Goal: Information Seeking & Learning: Learn about a topic

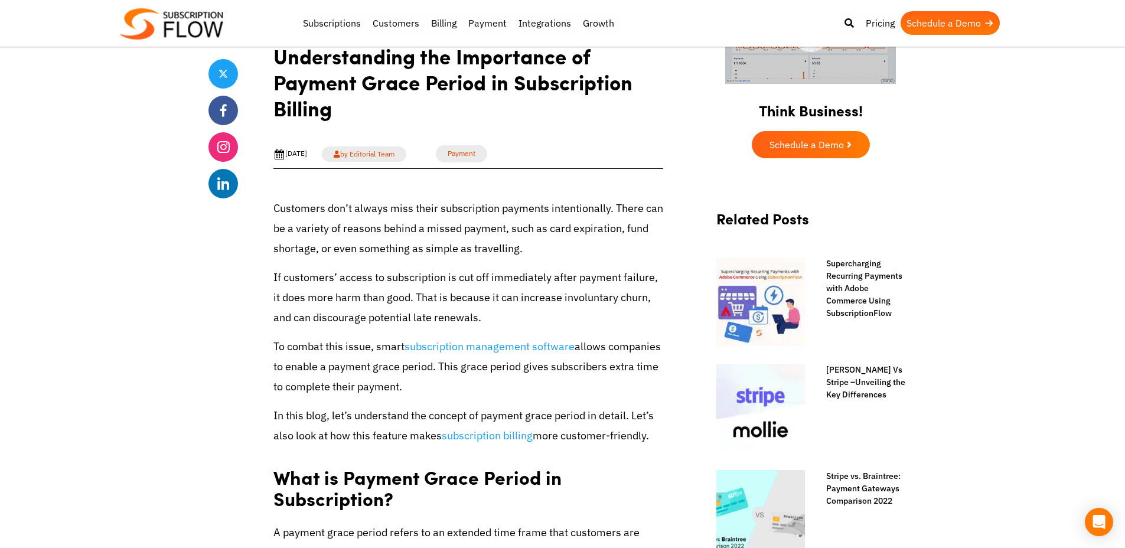
scroll to position [576, 0]
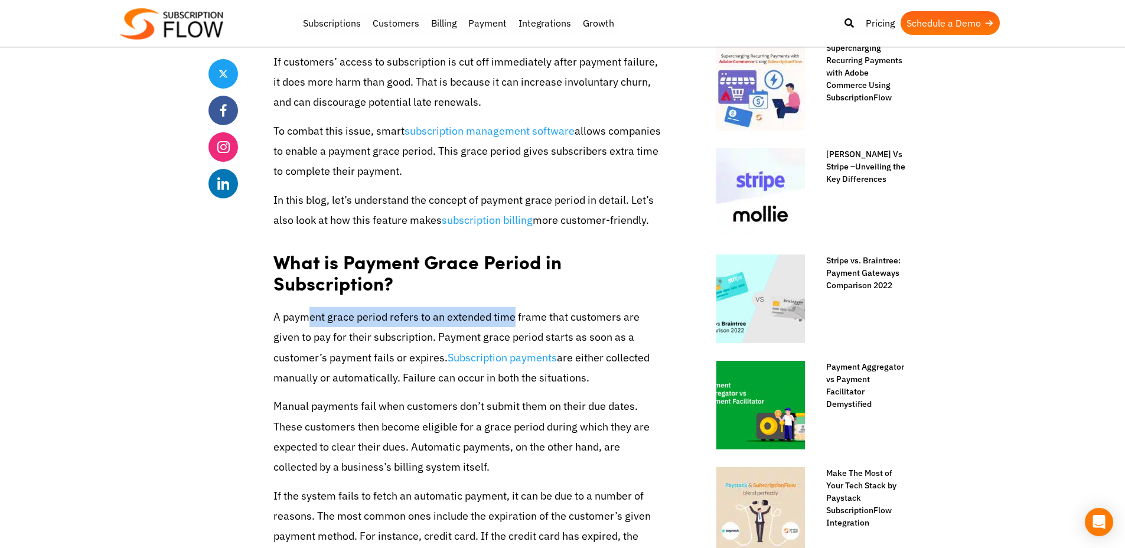
drag, startPoint x: 304, startPoint y: 321, endPoint x: 500, endPoint y: 320, distance: 196.0
click at [500, 320] on p "A payment grace period refers to an extended time frame that customers are give…" at bounding box center [468, 347] width 390 height 81
click at [590, 317] on p "A payment grace period refers to an extended time frame that customers are give…" at bounding box center [468, 347] width 390 height 81
drag, startPoint x: 371, startPoint y: 315, endPoint x: 591, endPoint y: 319, distance: 220.2
click at [591, 319] on p "A payment grace period refers to an extended time frame that customers are give…" at bounding box center [468, 347] width 390 height 81
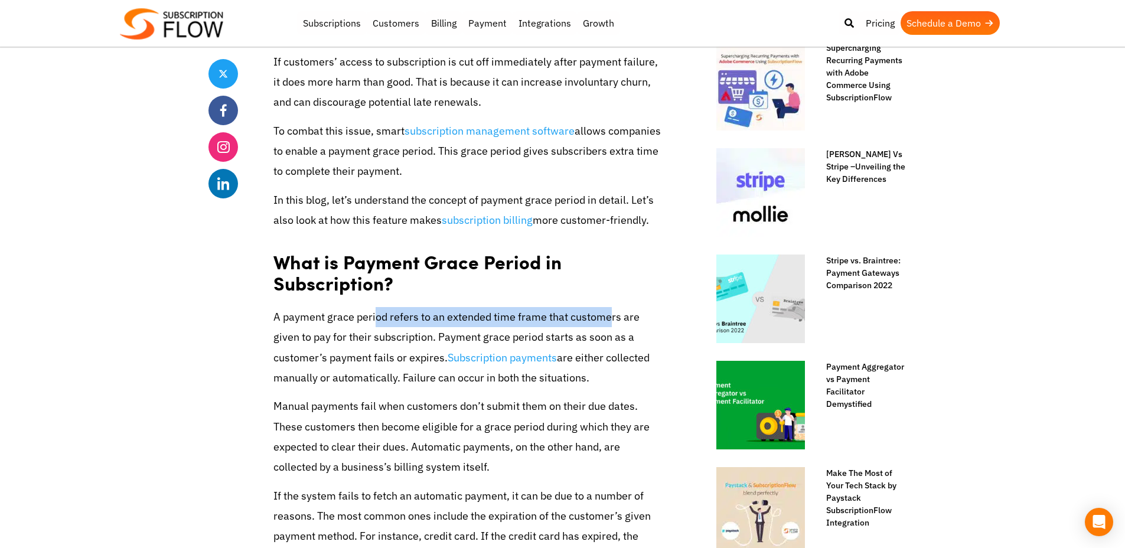
click at [619, 318] on p "A payment grace period refers to an extended time frame that customers are give…" at bounding box center [468, 347] width 390 height 81
drag, startPoint x: 290, startPoint y: 316, endPoint x: 449, endPoint y: 326, distance: 159.1
click at [449, 326] on p "A payment grace period refers to an extended time frame that customers are give…" at bounding box center [468, 347] width 390 height 81
click at [534, 337] on p "A payment grace period refers to an extended time frame that customers are give…" at bounding box center [468, 347] width 390 height 81
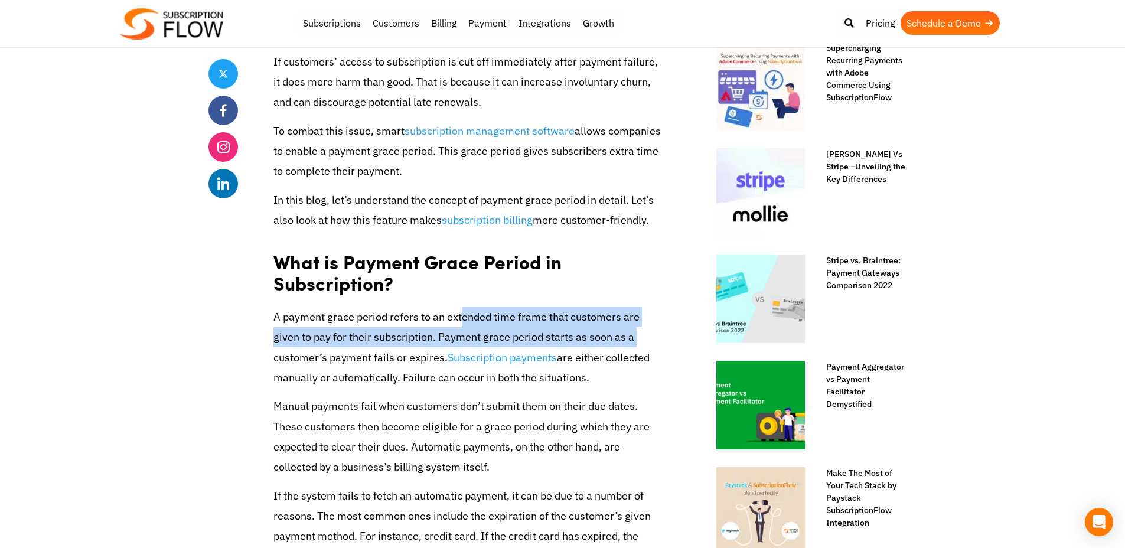
drag, startPoint x: 575, startPoint y: 337, endPoint x: 445, endPoint y: 319, distance: 131.0
click at [447, 319] on p "A payment grace period refers to an extended time frame that customers are give…" at bounding box center [468, 347] width 390 height 81
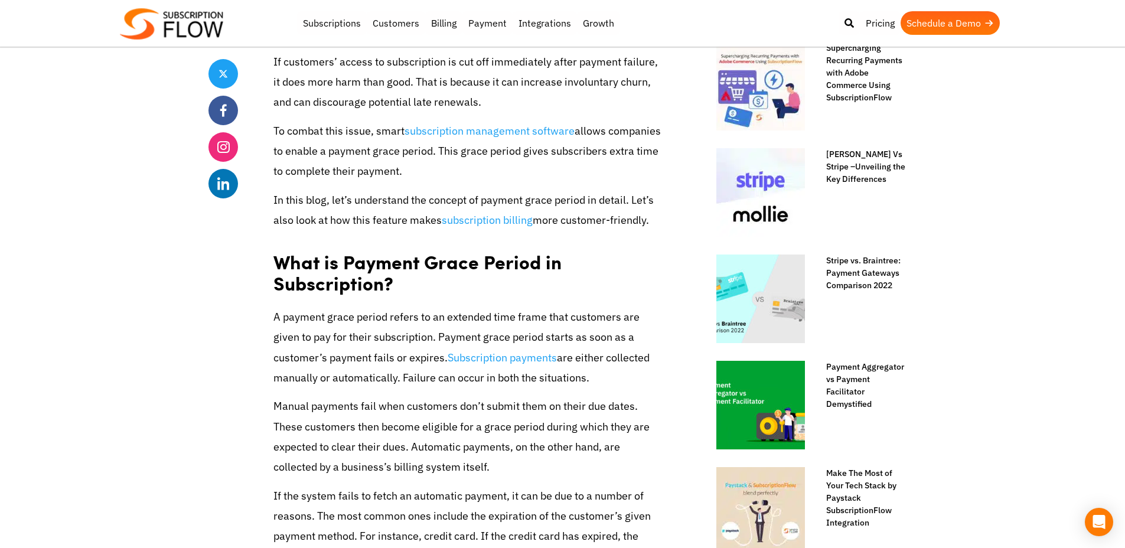
click at [444, 319] on p "A payment grace period refers to an extended time frame that customers are give…" at bounding box center [468, 347] width 390 height 81
drag, startPoint x: 507, startPoint y: 357, endPoint x: 586, endPoint y: 361, distance: 78.6
click at [586, 361] on p "A payment grace period refers to an extended time frame that customers are give…" at bounding box center [468, 347] width 390 height 81
click at [612, 361] on p "A payment grace period refers to an extended time frame that customers are give…" at bounding box center [468, 347] width 390 height 81
drag, startPoint x: 311, startPoint y: 374, endPoint x: 479, endPoint y: 384, distance: 167.9
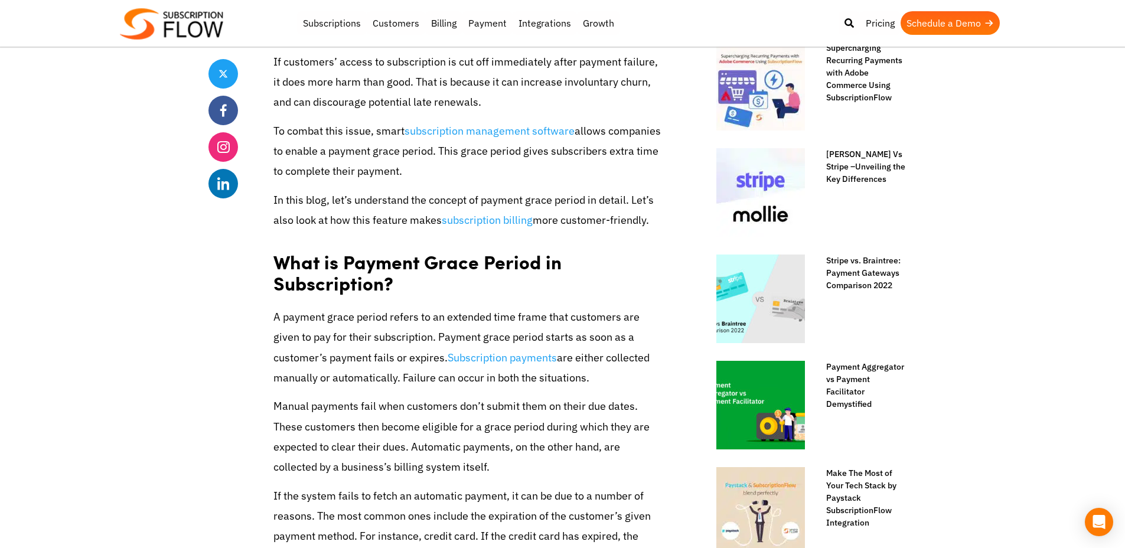
click at [460, 384] on p "A payment grace period refers to an extended time frame that customers are give…" at bounding box center [468, 347] width 390 height 81
drag, startPoint x: 512, startPoint y: 353, endPoint x: 530, endPoint y: 381, distance: 33.1
click at [522, 380] on p "A payment grace period refers to an extended time frame that customers are give…" at bounding box center [468, 347] width 390 height 81
drag, startPoint x: 582, startPoint y: 377, endPoint x: 460, endPoint y: 383, distance: 121.8
click at [583, 377] on p "A payment grace period refers to an extended time frame that customers are give…" at bounding box center [468, 347] width 390 height 81
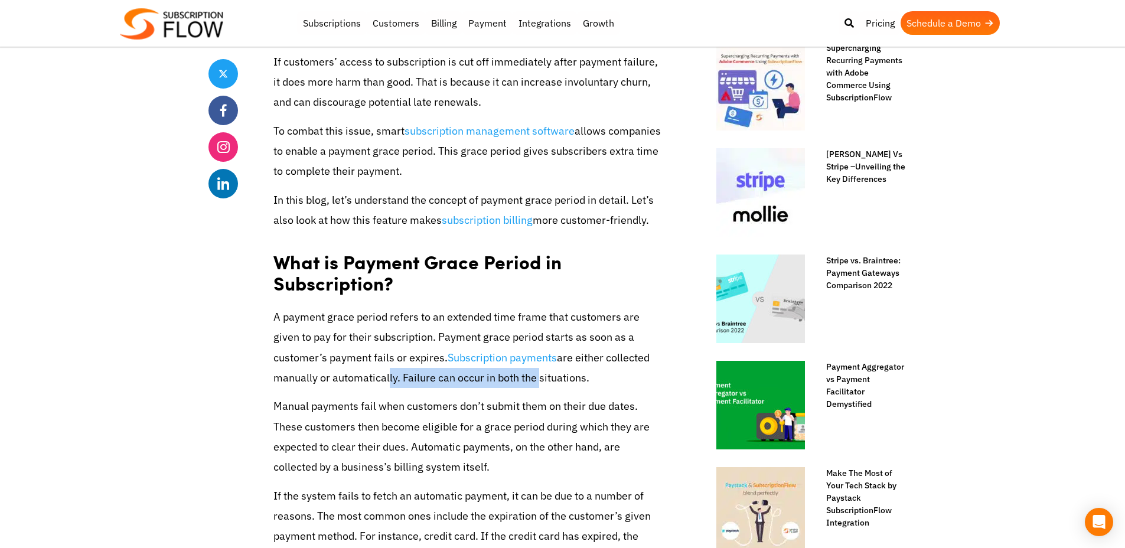
drag, startPoint x: 322, startPoint y: 374, endPoint x: 501, endPoint y: 378, distance: 178.9
click at [499, 378] on p "A payment grace period refers to an extended time frame that customers are give…" at bounding box center [468, 347] width 390 height 81
click at [558, 404] on p "Manual payments fail when customers don’t submit them on their due dates. These…" at bounding box center [468, 436] width 390 height 81
click at [589, 403] on p "Manual payments fail when customers don’t submit them on their due dates. These…" at bounding box center [468, 436] width 390 height 81
click at [622, 402] on p "Manual payments fail when customers don’t submit them on their due dates. These…" at bounding box center [468, 436] width 390 height 81
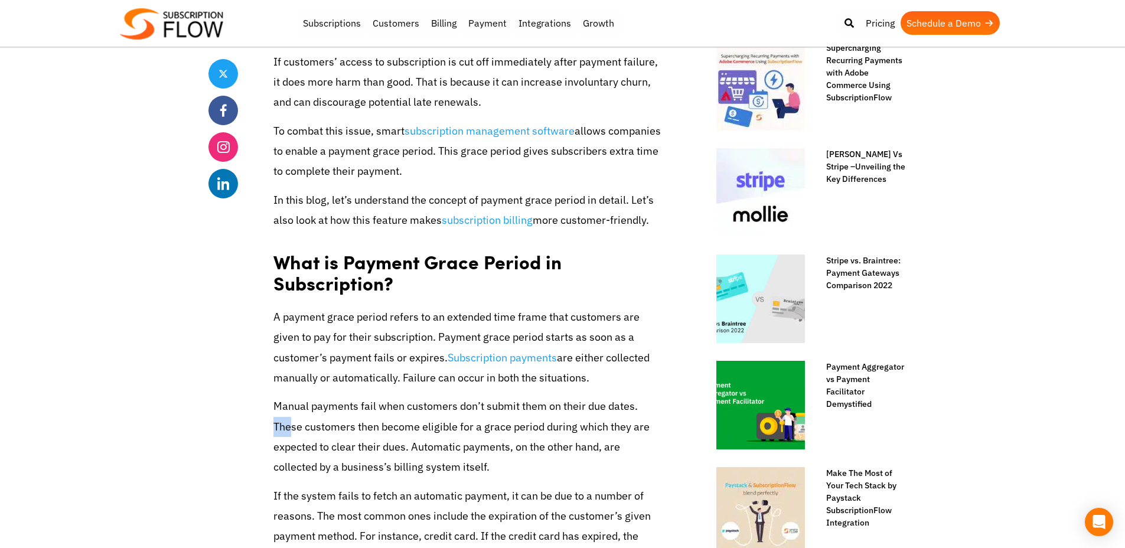
drag, startPoint x: 620, startPoint y: 402, endPoint x: 636, endPoint y: 417, distance: 22.2
click at [636, 416] on p "Manual payments fail when customers don’t submit them on their due dates. These…" at bounding box center [468, 436] width 390 height 81
click at [642, 424] on p "Manual payments fail when customers don’t submit them on their due dates. These…" at bounding box center [468, 436] width 390 height 81
drag, startPoint x: 338, startPoint y: 423, endPoint x: 526, endPoint y: 424, distance: 187.7
click at [493, 424] on p "Manual payments fail when customers don’t submit them on their due dates. These…" at bounding box center [468, 436] width 390 height 81
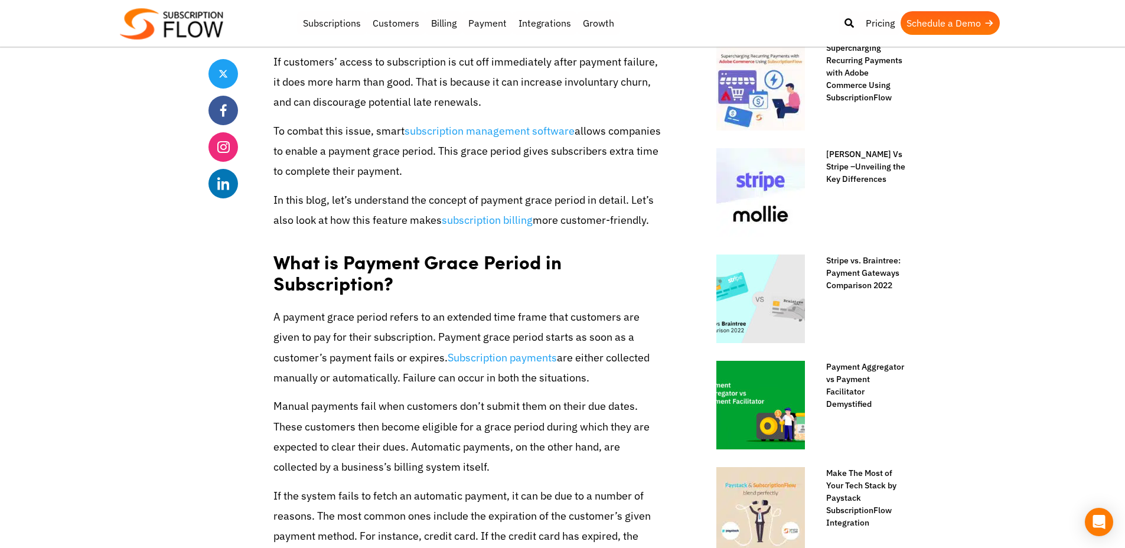
click at [571, 424] on p "Manual payments fail when customers don’t submit them on their due dates. These…" at bounding box center [468, 436] width 390 height 81
drag, startPoint x: 420, startPoint y: 433, endPoint x: 600, endPoint y: 426, distance: 179.6
click at [600, 426] on p "Manual payments fail when customers don’t submit them on their due dates. These…" at bounding box center [468, 436] width 390 height 81
click at [638, 426] on p "Manual payments fail when customers don’t submit them on their due dates. These…" at bounding box center [468, 436] width 390 height 81
drag, startPoint x: 316, startPoint y: 428, endPoint x: 403, endPoint y: 446, distance: 88.0
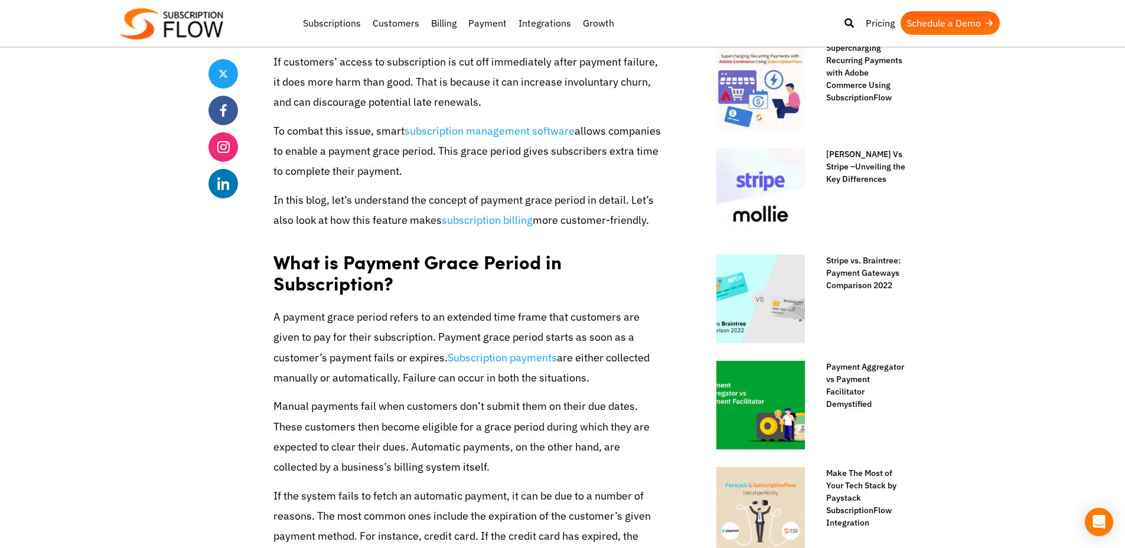
click at [395, 445] on p "Manual payments fail when customers don’t submit them on their due dates. These…" at bounding box center [468, 436] width 390 height 81
click at [431, 447] on p "Manual payments fail when customers don’t submit them on their due dates. These…" at bounding box center [468, 436] width 390 height 81
drag, startPoint x: 336, startPoint y: 442, endPoint x: 576, endPoint y: 445, distance: 239.7
click at [526, 443] on p "Manual payments fail when customers don’t submit them on their due dates. These…" at bounding box center [468, 436] width 390 height 81
click at [576, 445] on p "Manual payments fail when customers don’t submit them on their due dates. These…" at bounding box center [468, 436] width 390 height 81
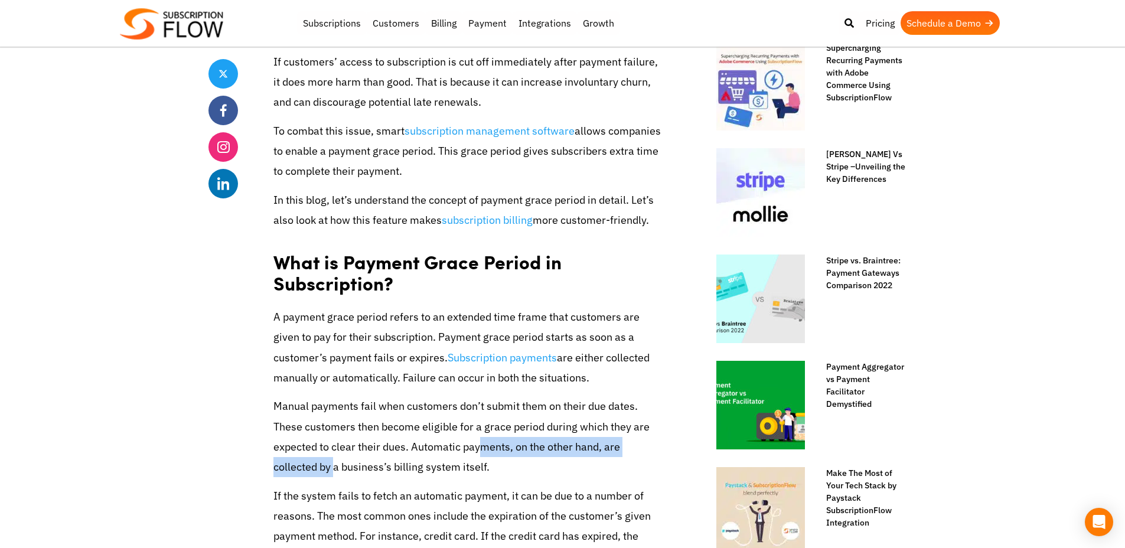
drag, startPoint x: 605, startPoint y: 446, endPoint x: 361, endPoint y: 445, distance: 243.8
click at [382, 445] on p "Manual payments fail when customers don’t submit them on their due dates. These…" at bounding box center [468, 436] width 390 height 81
click at [360, 445] on p "Manual payments fail when customers don’t submit them on their due dates. These…" at bounding box center [468, 436] width 390 height 81
drag, startPoint x: 346, startPoint y: 467, endPoint x: 296, endPoint y: 421, distance: 68.1
click at [324, 449] on p "Manual payments fail when customers don’t submit them on their due dates. These…" at bounding box center [468, 436] width 390 height 81
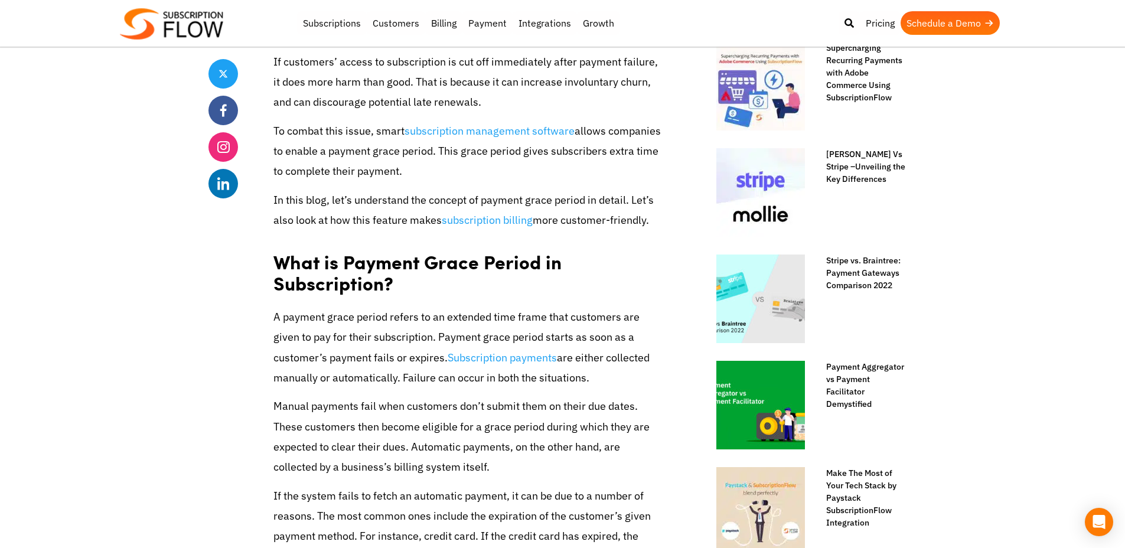
click at [292, 417] on p "Manual payments fail when customers don’t submit them on their due dates. These…" at bounding box center [468, 436] width 390 height 81
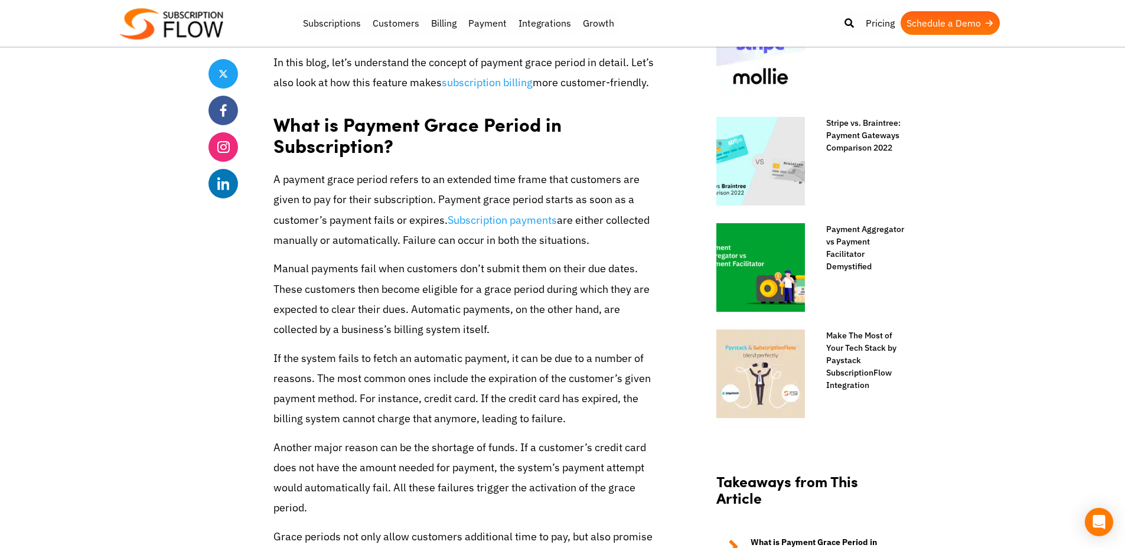
scroll to position [718, 0]
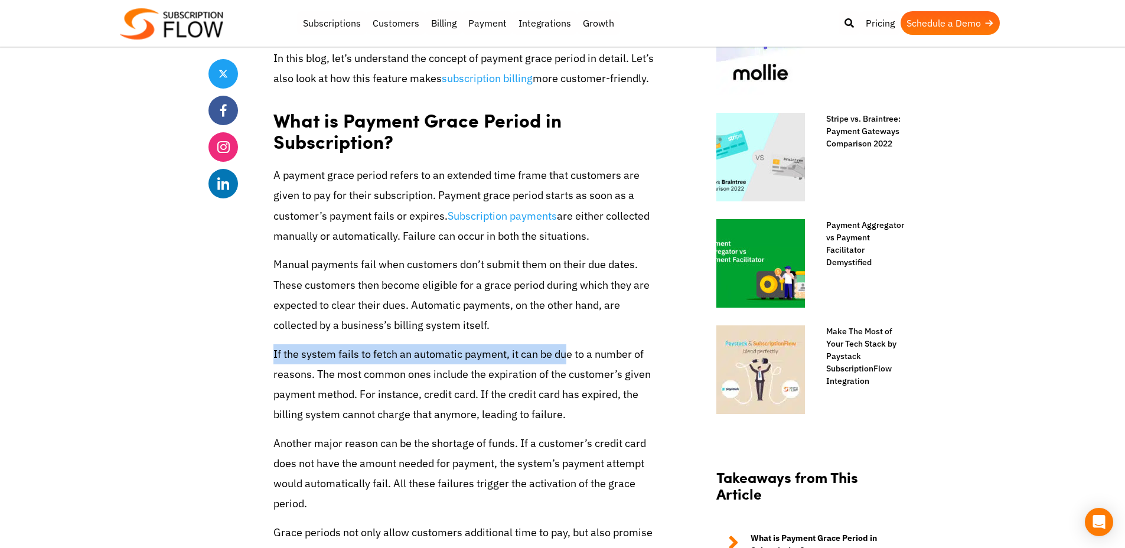
drag, startPoint x: 274, startPoint y: 352, endPoint x: 551, endPoint y: 355, distance: 276.9
click at [551, 355] on p "If the system fails to fetch an automatic payment, it can be due to a number of…" at bounding box center [468, 384] width 390 height 81
click at [606, 357] on p "If the system fails to fetch an automatic payment, it can be due to a number of…" at bounding box center [468, 384] width 390 height 81
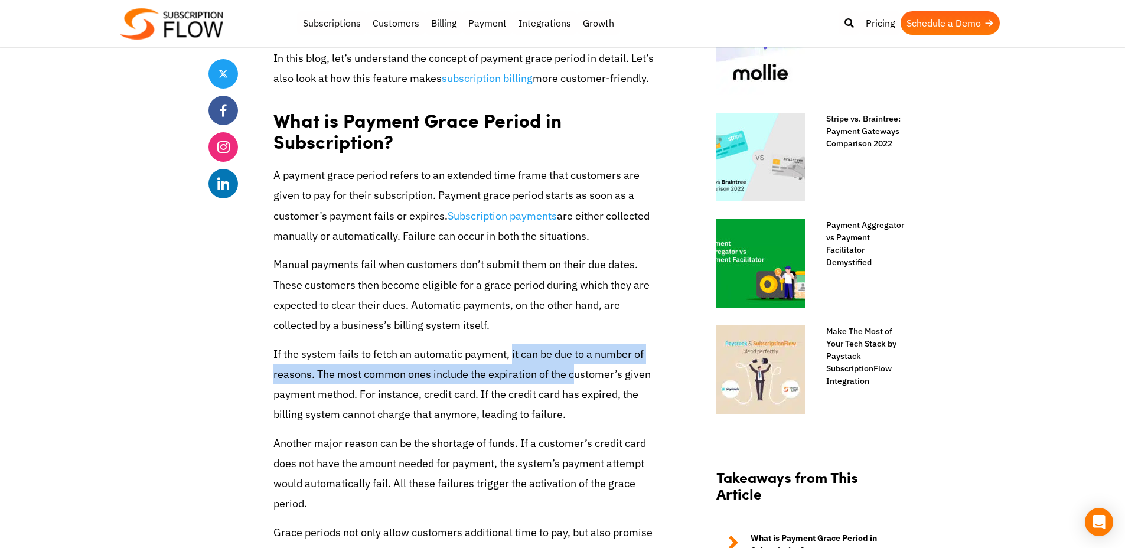
drag, startPoint x: 498, startPoint y: 353, endPoint x: 565, endPoint y: 375, distance: 70.9
click at [556, 375] on p "If the system fails to fetch an automatic payment, it can be due to a number of…" at bounding box center [468, 384] width 390 height 81
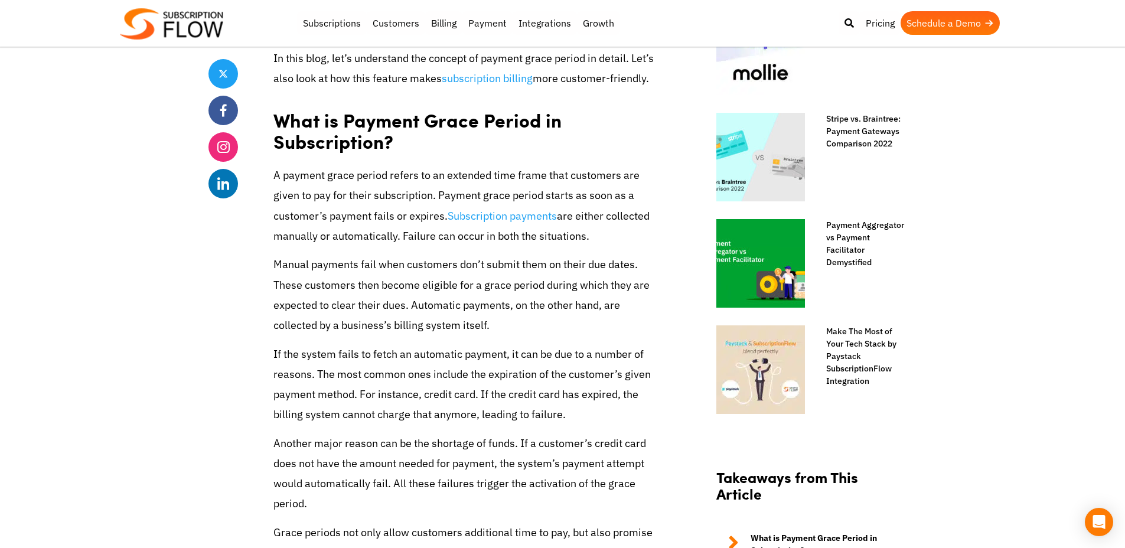
click at [596, 377] on p "If the system fails to fetch an automatic payment, it can be due to a number of…" at bounding box center [468, 384] width 390 height 81
drag, startPoint x: 306, startPoint y: 354, endPoint x: 471, endPoint y: 374, distance: 165.4
click at [462, 373] on p "If the system fails to fetch an automatic payment, it can be due to a number of…" at bounding box center [468, 384] width 390 height 81
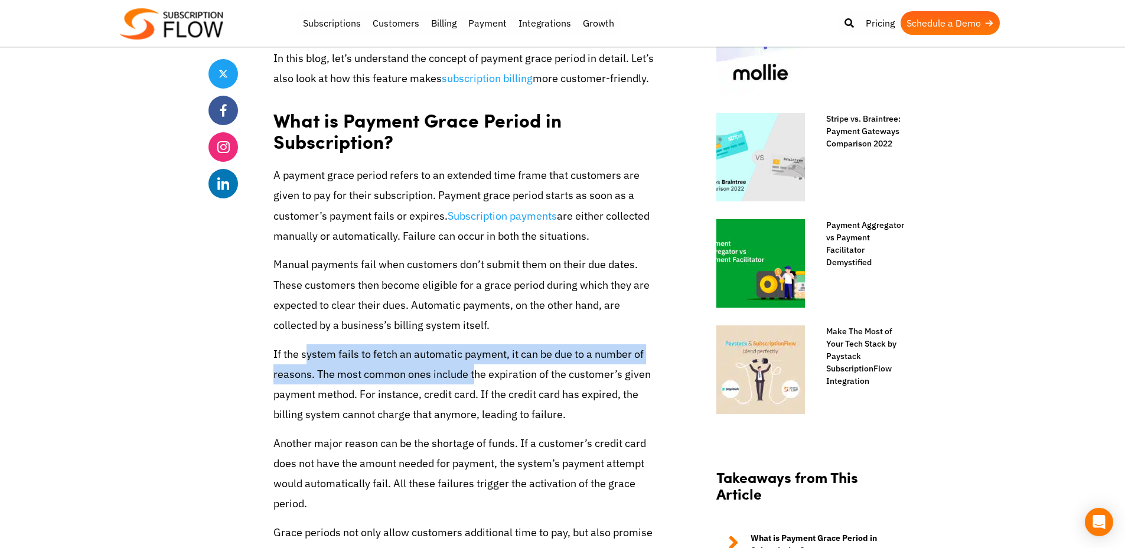
click at [506, 379] on p "If the system fails to fetch an automatic payment, it can be due to a number of…" at bounding box center [468, 384] width 390 height 81
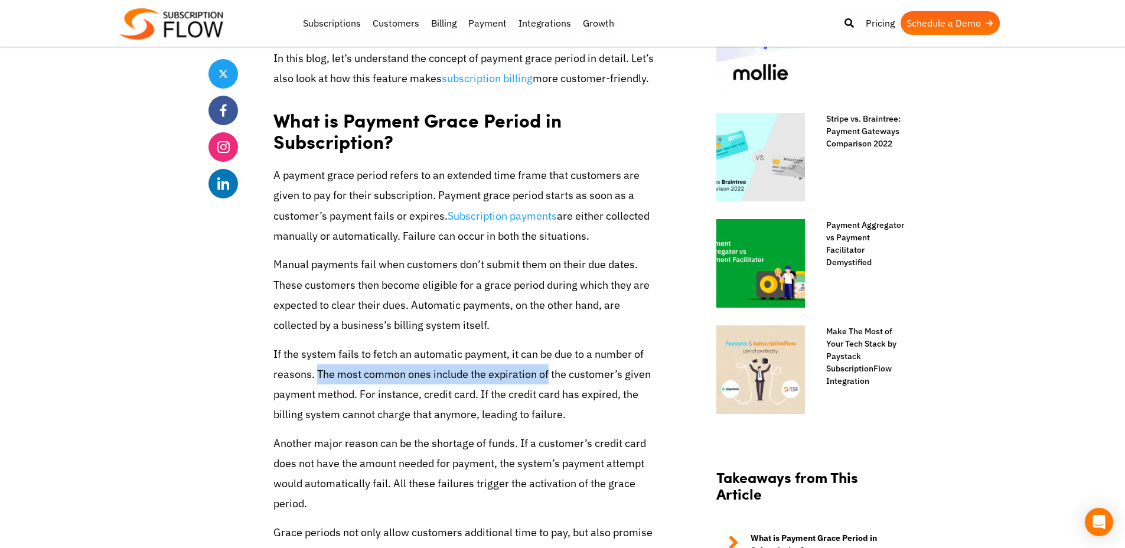
drag, startPoint x: 324, startPoint y: 376, endPoint x: 537, endPoint y: 380, distance: 213.2
click at [531, 381] on p "If the system fails to fetch an automatic payment, it can be due to a number of…" at bounding box center [468, 384] width 390 height 81
click at [597, 380] on p "If the system fails to fetch an automatic payment, it can be due to a number of…" at bounding box center [468, 384] width 390 height 81
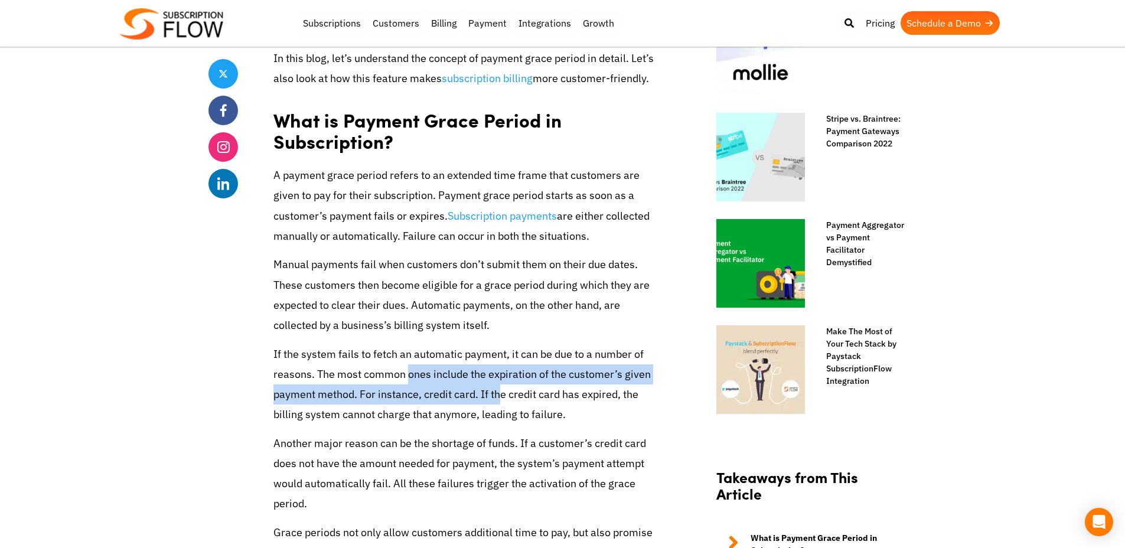
drag, startPoint x: 401, startPoint y: 374, endPoint x: 498, endPoint y: 390, distance: 98.2
click at [484, 388] on p "If the system fails to fetch an automatic payment, it can be due to a number of…" at bounding box center [468, 384] width 390 height 81
click at [541, 390] on p "If the system fails to fetch an automatic payment, it can be due to a number of…" at bounding box center [468, 384] width 390 height 81
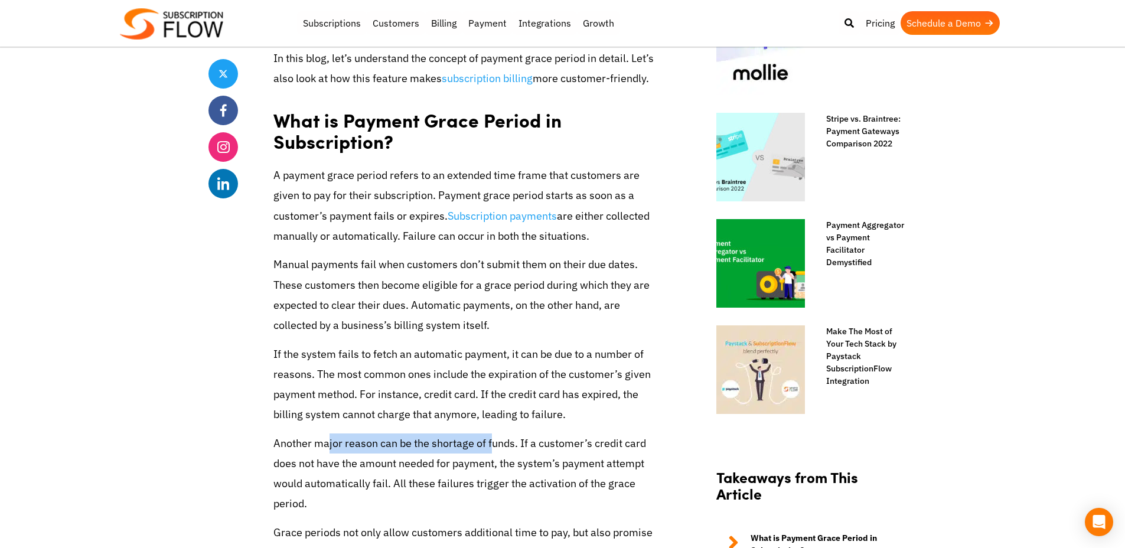
drag, startPoint x: 325, startPoint y: 434, endPoint x: 527, endPoint y: 445, distance: 202.2
click at [510, 445] on p "Another major reason can be the shortage of funds. If a customer’s credit card …" at bounding box center [468, 473] width 390 height 81
click at [553, 445] on p "Another major reason can be the shortage of funds. If a customer’s credit card …" at bounding box center [468, 473] width 390 height 81
drag, startPoint x: 369, startPoint y: 442, endPoint x: 558, endPoint y: 447, distance: 189.0
click at [534, 444] on p "Another major reason can be the shortage of funds. If a customer’s credit card …" at bounding box center [468, 473] width 390 height 81
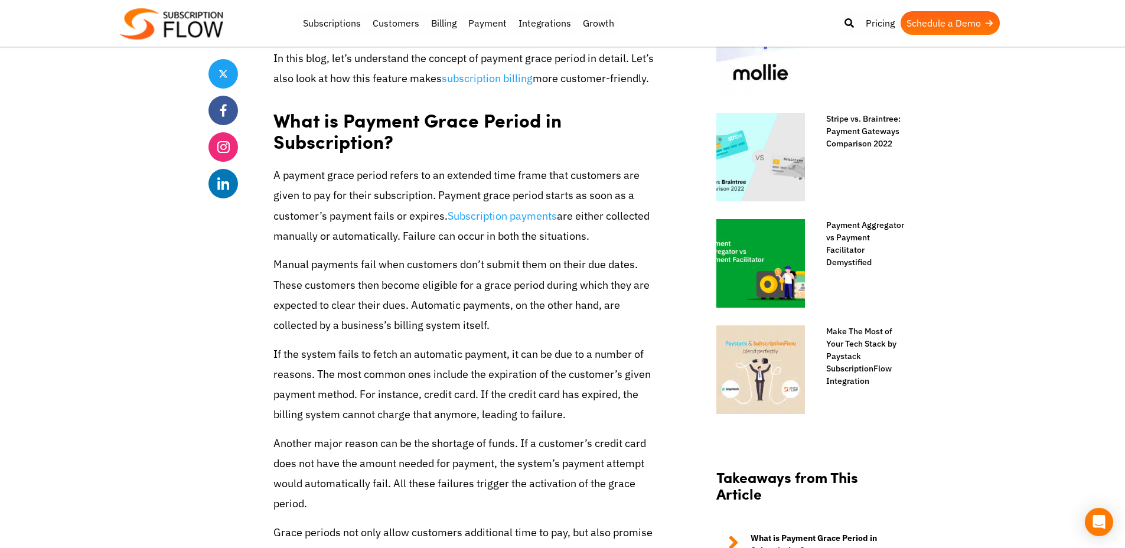
click at [600, 448] on p "Another major reason can be the shortage of funds. If a customer’s credit card …" at bounding box center [468, 473] width 390 height 81
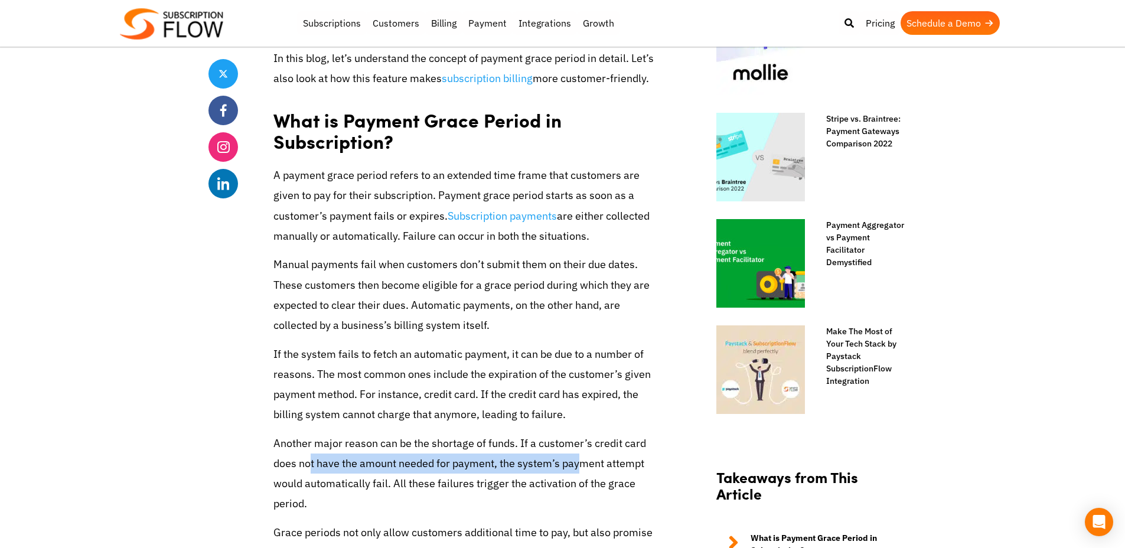
drag, startPoint x: 285, startPoint y: 459, endPoint x: 591, endPoint y: 467, distance: 305.9
click at [551, 464] on p "Another major reason can be the shortage of funds. If a customer’s credit card …" at bounding box center [468, 473] width 390 height 81
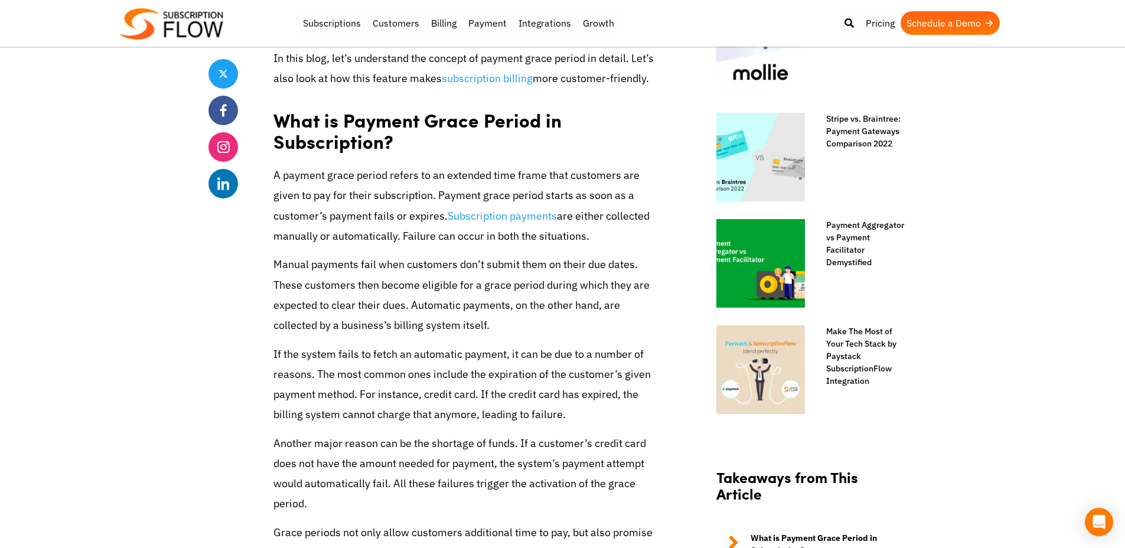
click at [591, 467] on p "Another major reason can be the shortage of funds. If a customer’s credit card …" at bounding box center [468, 473] width 390 height 81
drag, startPoint x: 462, startPoint y: 458, endPoint x: 550, endPoint y: 482, distance: 91.2
click at [512, 476] on p "Another major reason can be the shortage of funds. If a customer’s credit card …" at bounding box center [468, 473] width 390 height 81
click at [550, 482] on p "Another major reason can be the shortage of funds. If a customer’s credit card …" at bounding box center [468, 473] width 390 height 81
drag, startPoint x: 375, startPoint y: 509, endPoint x: 516, endPoint y: 510, distance: 141.1
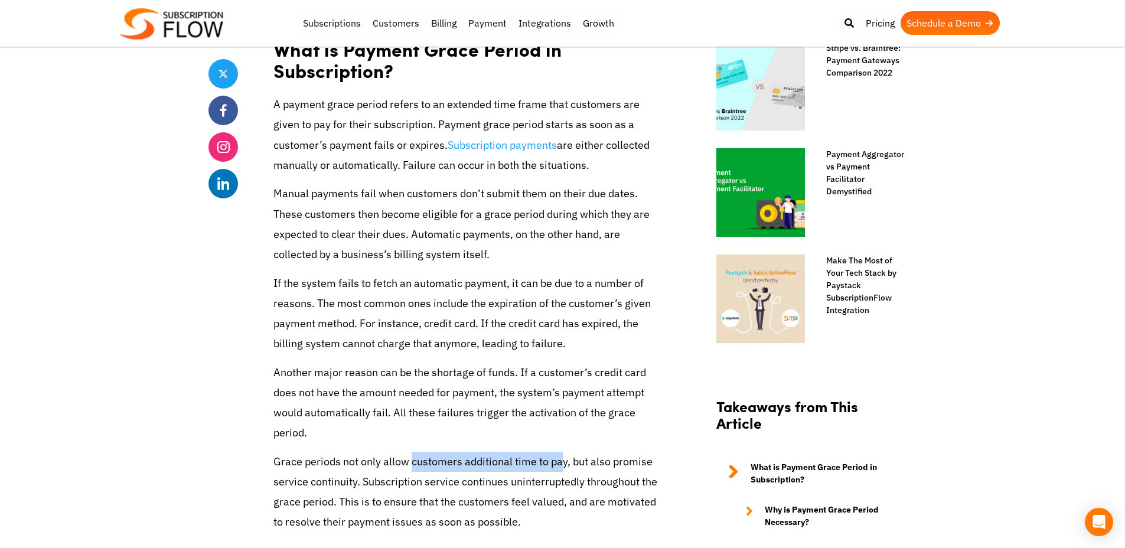
drag, startPoint x: 403, startPoint y: 448, endPoint x: 586, endPoint y: 445, distance: 182.4
click at [558, 452] on p "Grace periods not only allow customers additional time to pay, but also promise…" at bounding box center [468, 492] width 390 height 81
click at [610, 452] on p "Grace periods not only allow customers additional time to pay, but also promise…" at bounding box center [468, 492] width 390 height 81
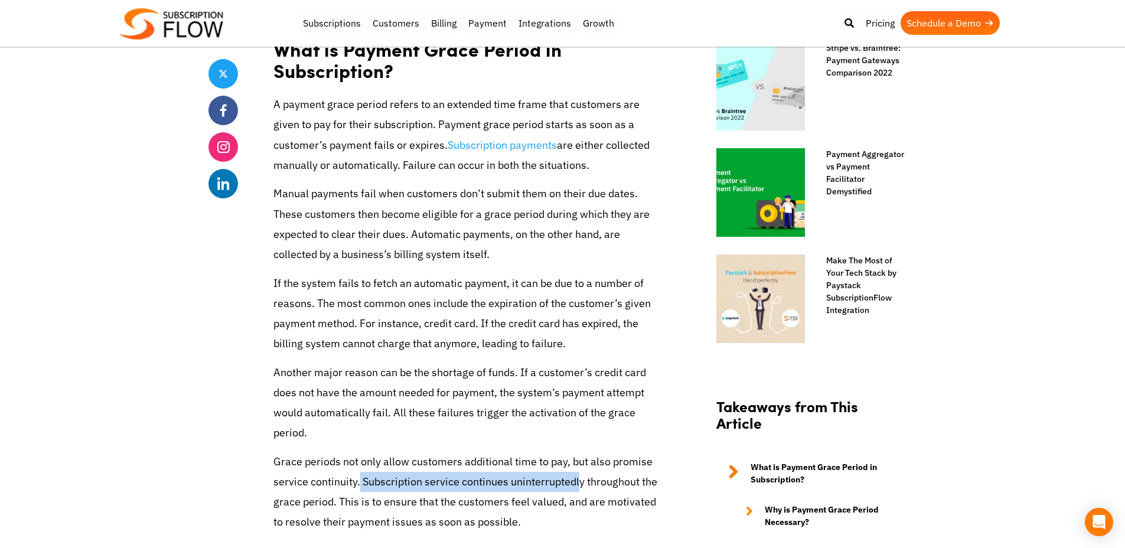
drag, startPoint x: 319, startPoint y: 459, endPoint x: 526, endPoint y: 460, distance: 206.6
click at [526, 460] on p "Grace periods not only allow customers additional time to pay, but also promise…" at bounding box center [468, 492] width 390 height 81
click at [582, 460] on p "Grace periods not only allow customers additional time to pay, but also promise…" at bounding box center [468, 492] width 390 height 81
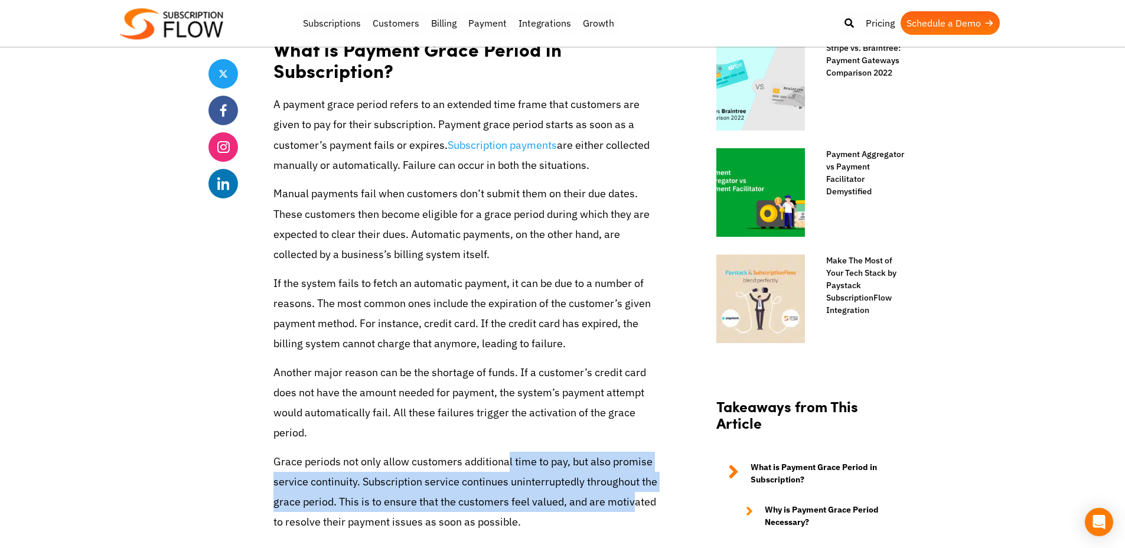
drag, startPoint x: 550, startPoint y: 479, endPoint x: 488, endPoint y: 440, distance: 73.5
click at [489, 452] on p "Grace periods not only allow customers additional time to pay, but also promise…" at bounding box center [468, 492] width 390 height 81
click at [486, 452] on p "Grace periods not only allow customers additional time to pay, but also promise…" at bounding box center [468, 492] width 390 height 81
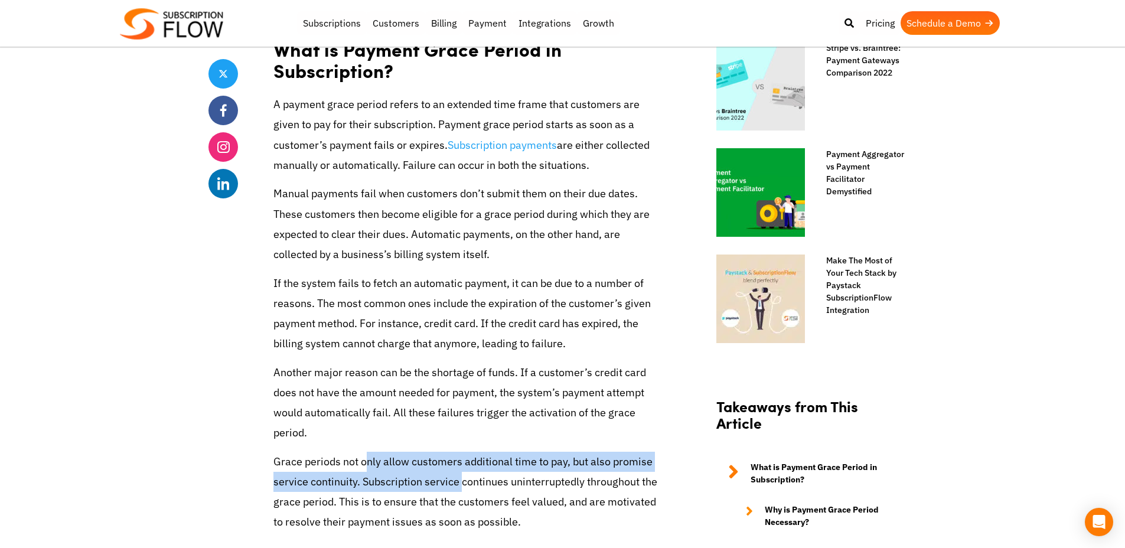
drag, startPoint x: 364, startPoint y: 445, endPoint x: 446, endPoint y: 481, distance: 89.1
click at [443, 480] on p "Grace periods not only allow customers additional time to pay, but also promise…" at bounding box center [468, 492] width 390 height 81
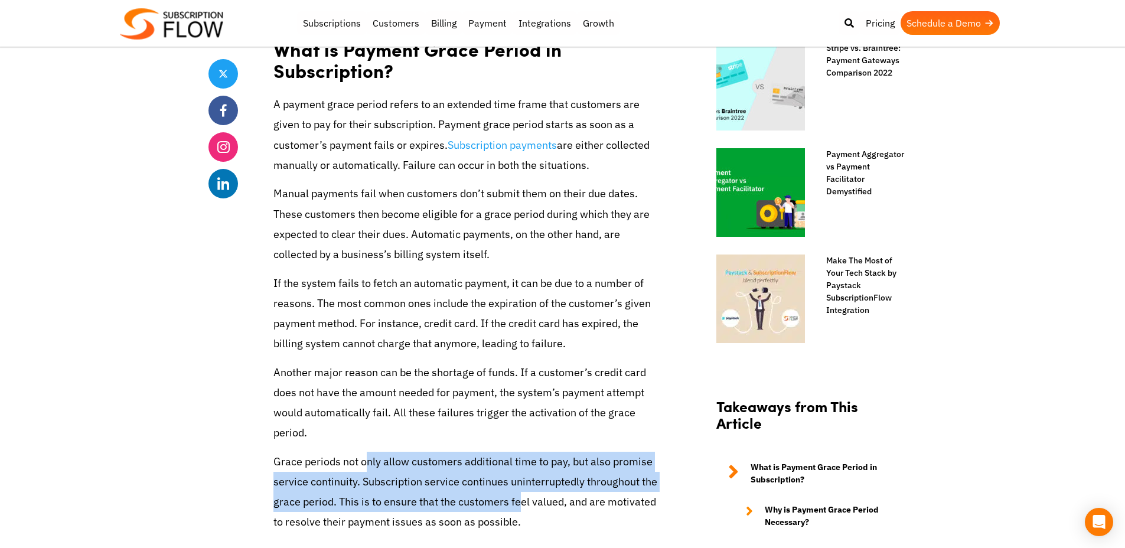
click at [495, 480] on p "Grace periods not only allow customers additional time to pay, but also promise…" at bounding box center [468, 492] width 390 height 81
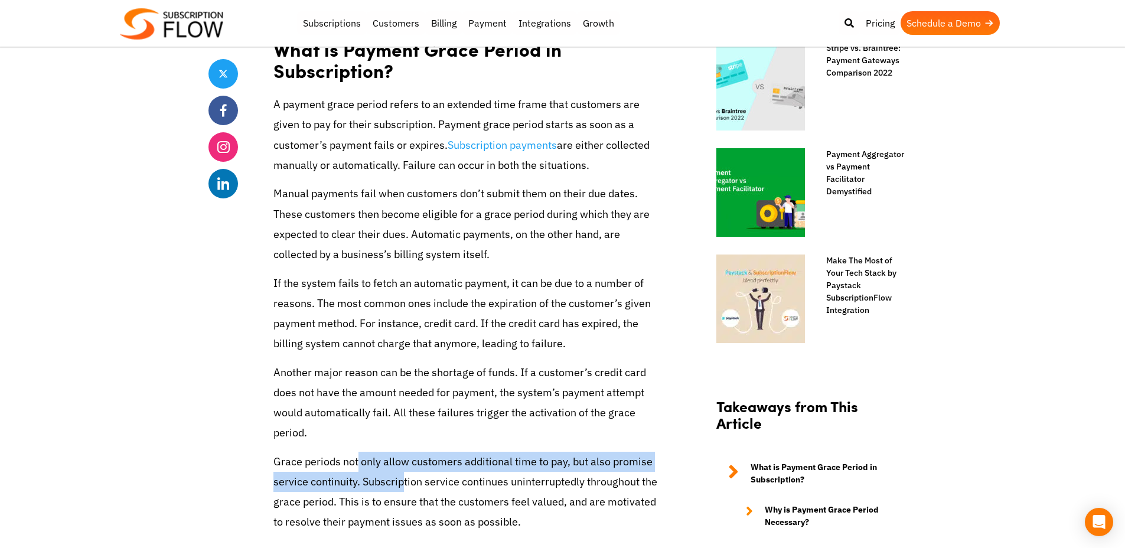
drag, startPoint x: 359, startPoint y: 460, endPoint x: 378, endPoint y: 491, distance: 35.9
click at [370, 482] on p "Grace periods not only allow customers additional time to pay, but also promise…" at bounding box center [468, 492] width 390 height 81
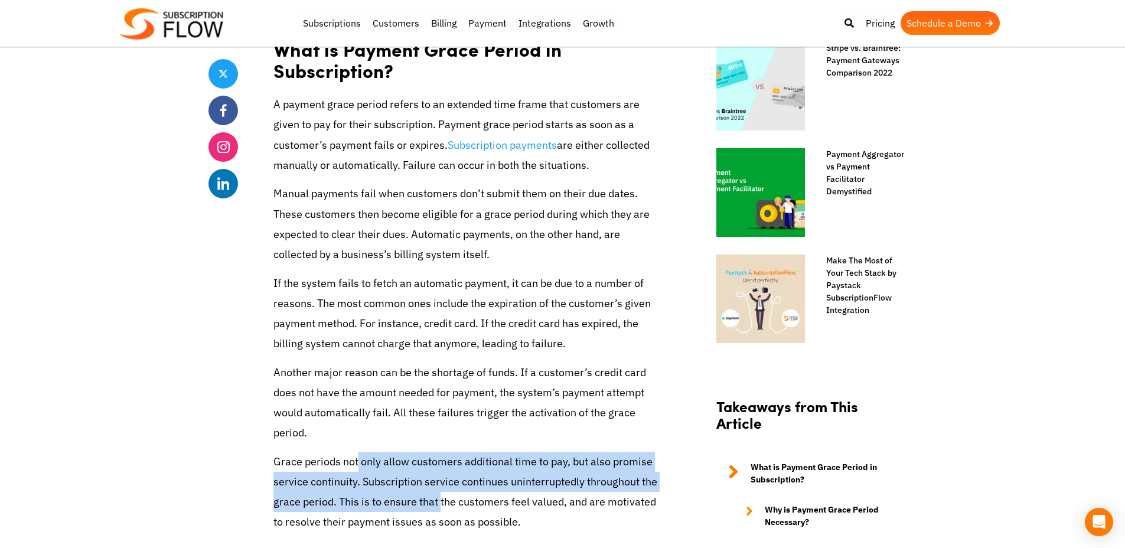
click at [378, 491] on p "Grace periods not only allow customers additional time to pay, but also promise…" at bounding box center [468, 492] width 390 height 81
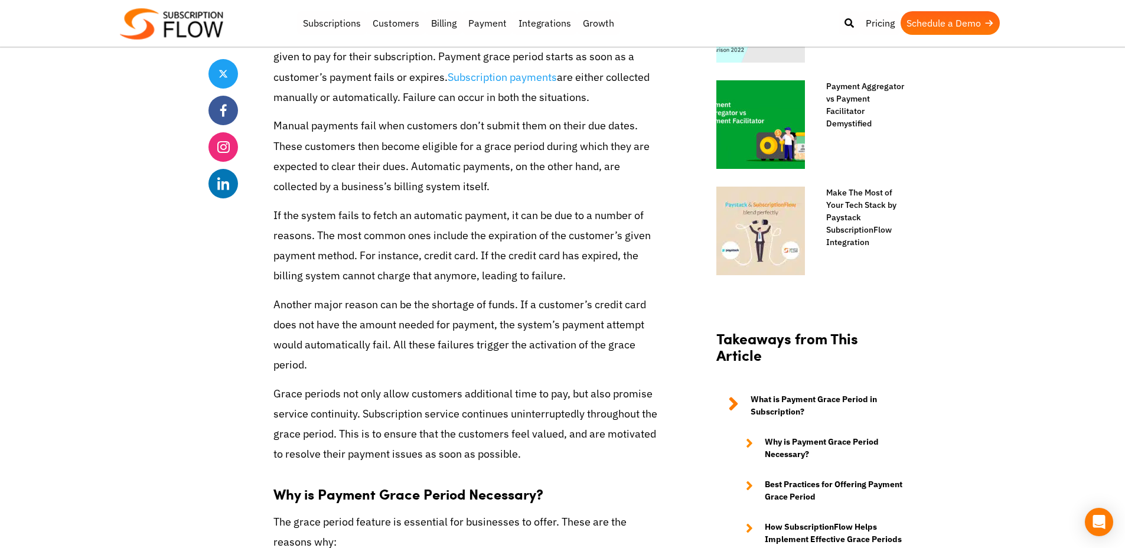
scroll to position [860, 0]
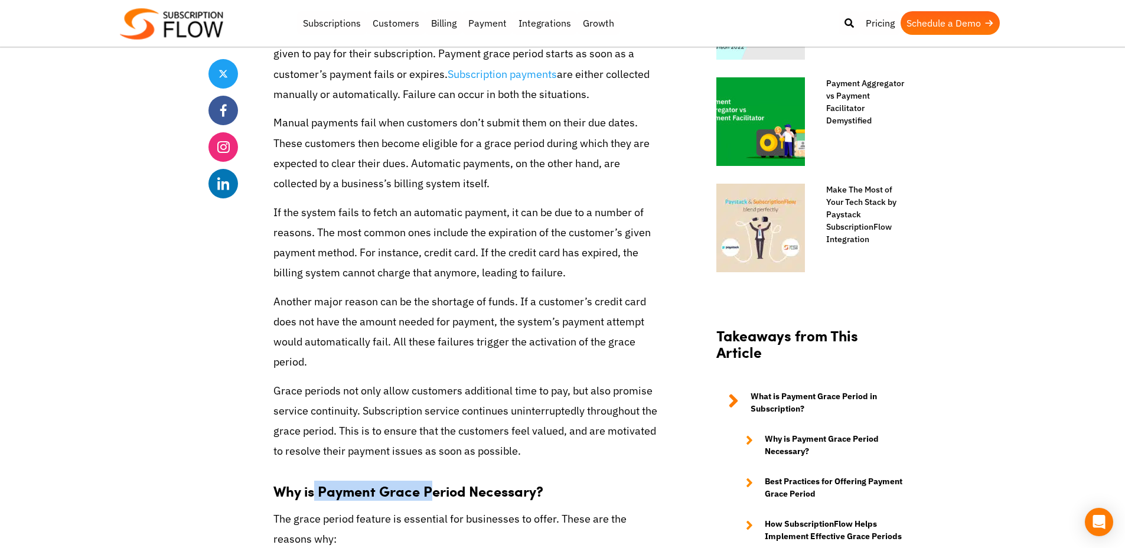
drag, startPoint x: 371, startPoint y: 476, endPoint x: 472, endPoint y: 479, distance: 101.6
click at [453, 481] on strong "Why is Payment Grace Period Necessary?" at bounding box center [408, 491] width 270 height 20
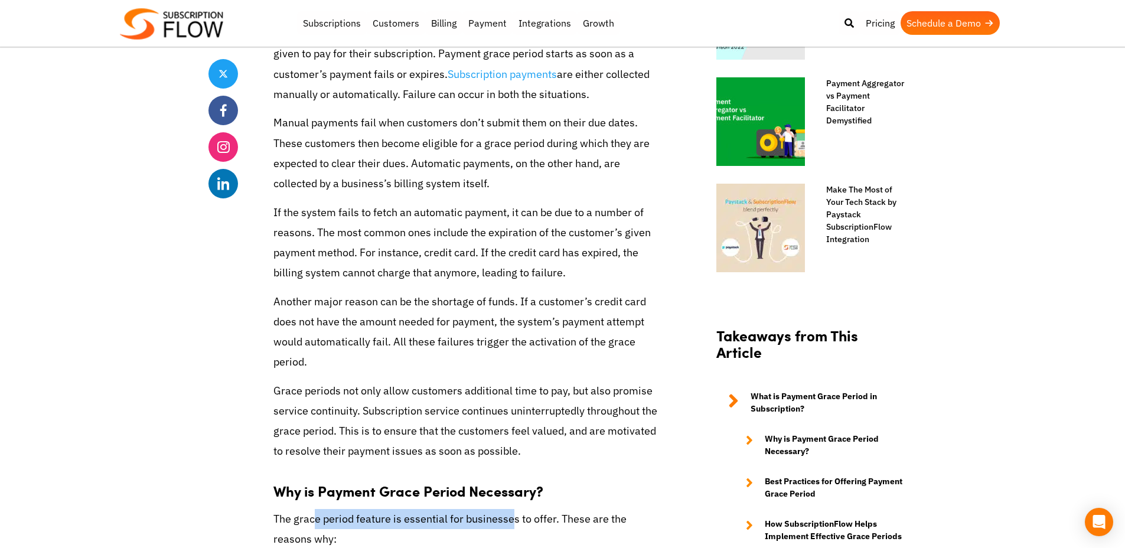
drag, startPoint x: 386, startPoint y: 497, endPoint x: 530, endPoint y: 497, distance: 144.6
click at [502, 509] on p "The grace period feature is essential for businesses to offer. These are the re…" at bounding box center [468, 529] width 390 height 40
click at [530, 509] on p "The grace period feature is essential for businesses to offer. These are the re…" at bounding box center [468, 529] width 390 height 40
drag, startPoint x: 571, startPoint y: 501, endPoint x: 401, endPoint y: 499, distance: 169.4
click at [409, 509] on p "The grace period feature is essential for businesses to offer. These are the re…" at bounding box center [468, 529] width 390 height 40
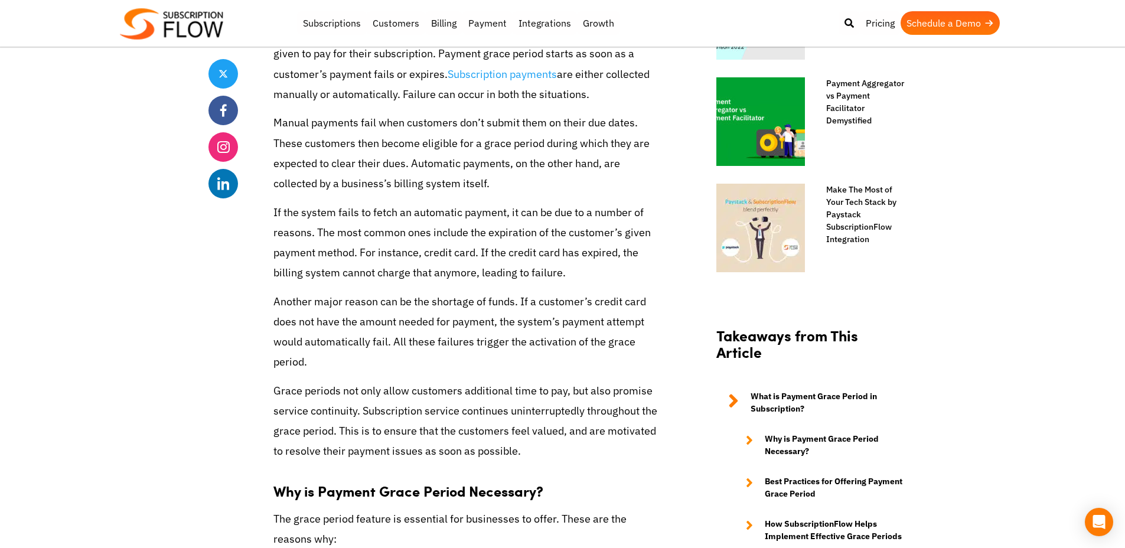
drag, startPoint x: 393, startPoint y: 499, endPoint x: 359, endPoint y: 499, distance: 33.7
click at [391, 509] on p "The grace period feature is essential for businesses to offer. These are the re…" at bounding box center [468, 529] width 390 height 40
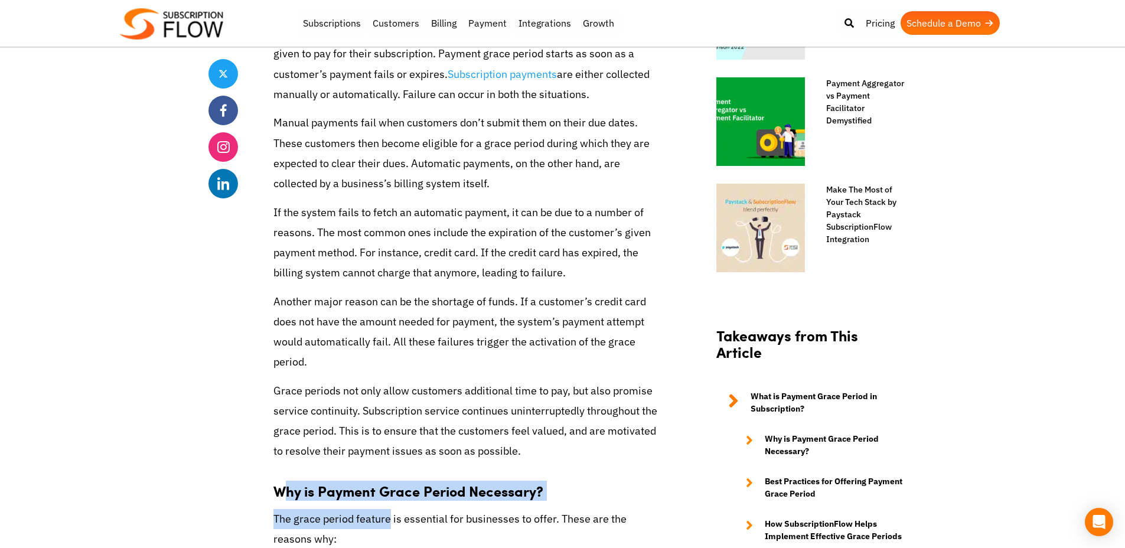
drag, startPoint x: 286, startPoint y: 462, endPoint x: 412, endPoint y: 497, distance: 131.1
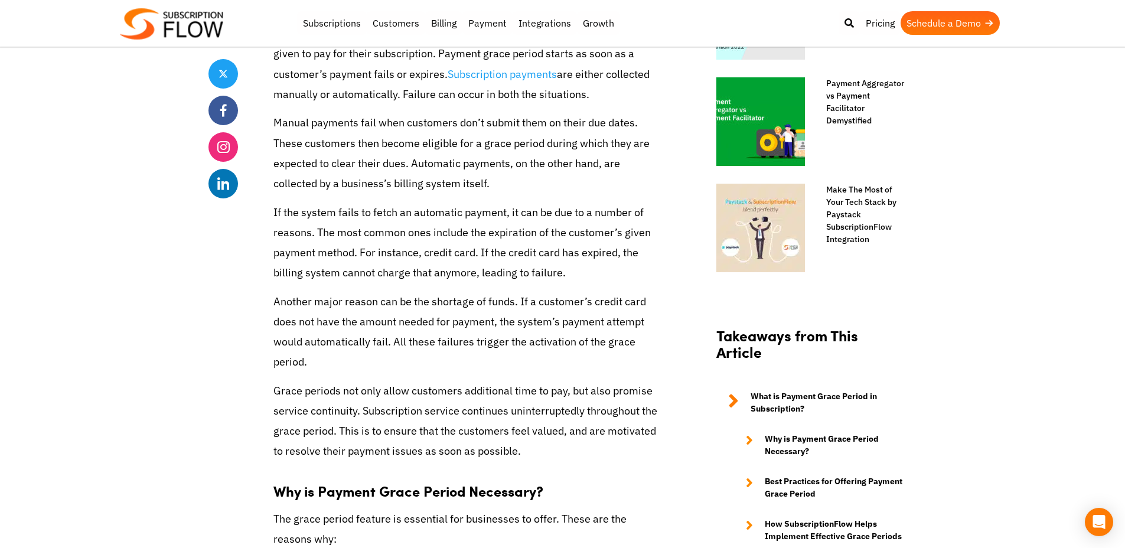
drag, startPoint x: 442, startPoint y: 499, endPoint x: 491, endPoint y: 475, distance: 53.9
click at [443, 509] on p "The grace period feature is essential for businesses to offer. These are the re…" at bounding box center [468, 529] width 390 height 40
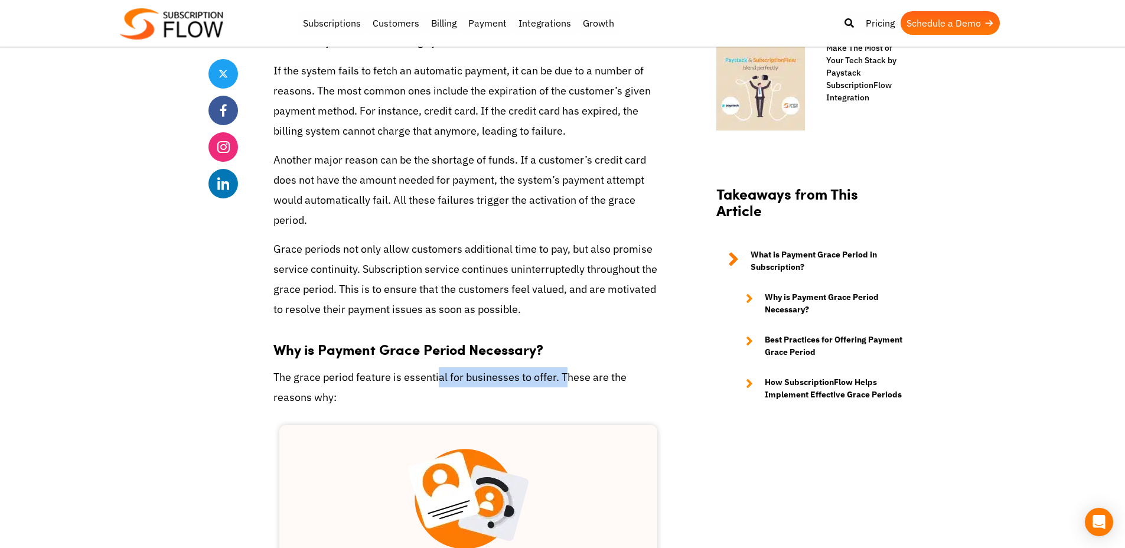
drag, startPoint x: 426, startPoint y: 358, endPoint x: 566, endPoint y: 365, distance: 139.5
click at [563, 367] on p "The grace period feature is essential for businesses to offer. These are the re…" at bounding box center [468, 387] width 390 height 40
click at [592, 367] on p "The grace period feature is essential for businesses to offer. These are the re…" at bounding box center [468, 387] width 390 height 40
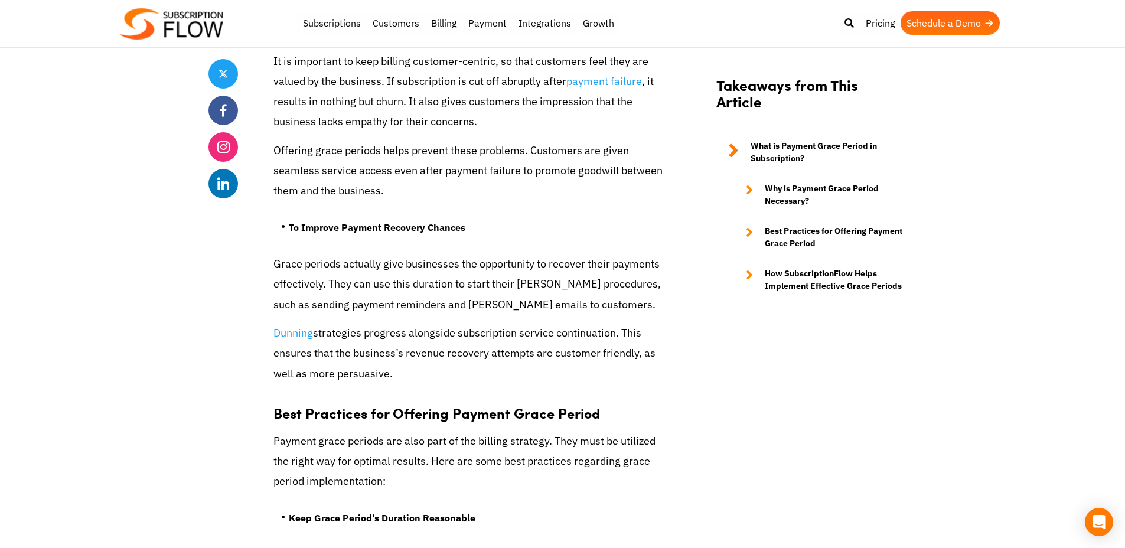
scroll to position [2213, 0]
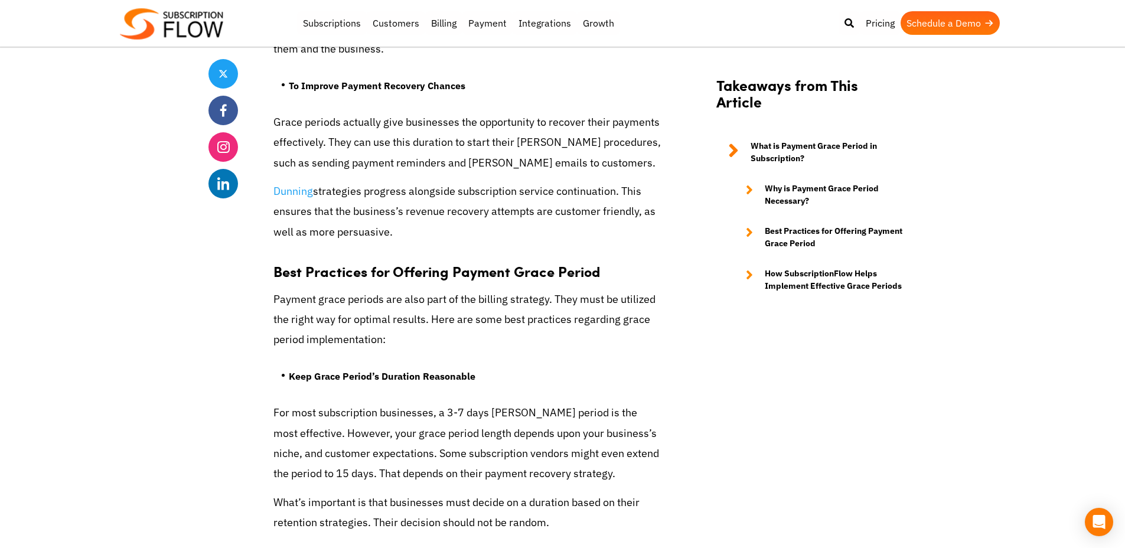
click at [427, 403] on p "For most subscription businesses, a 3-7 days [PERSON_NAME] period is the most e…" at bounding box center [468, 443] width 390 height 81
drag, startPoint x: 428, startPoint y: 394, endPoint x: 570, endPoint y: 396, distance: 142.3
click at [570, 403] on p "For most subscription businesses, a 3-7 days [PERSON_NAME] period is the most e…" at bounding box center [468, 443] width 390 height 81
drag, startPoint x: 302, startPoint y: 414, endPoint x: 534, endPoint y: 414, distance: 232.0
click at [534, 414] on p "For most subscription businesses, a 3-7 days [PERSON_NAME] period is the most e…" at bounding box center [468, 443] width 390 height 81
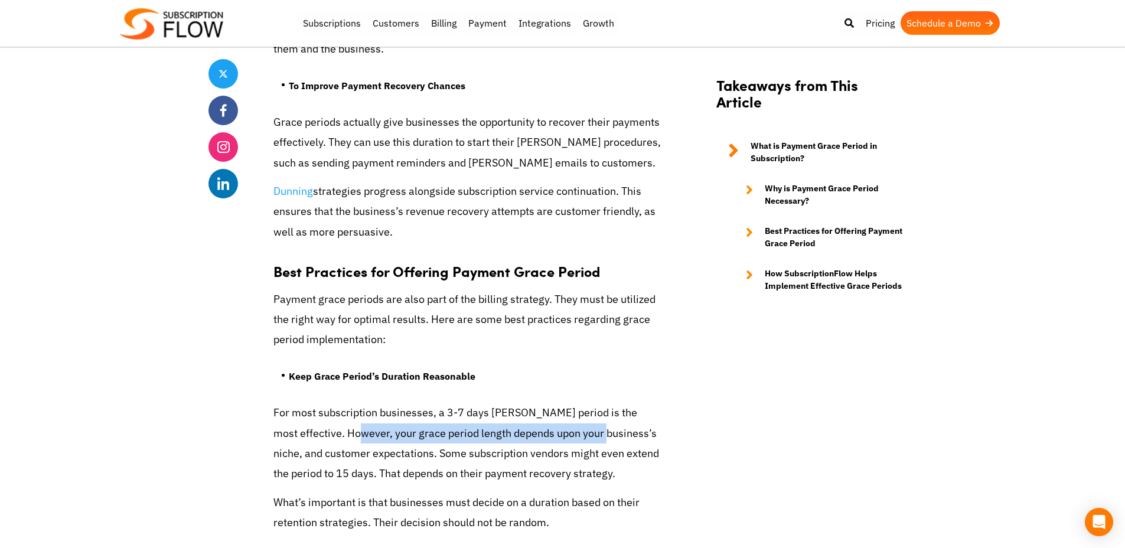
click at [579, 413] on p "For most subscription businesses, a 3-7 days [PERSON_NAME] period is the most e…" at bounding box center [468, 443] width 390 height 81
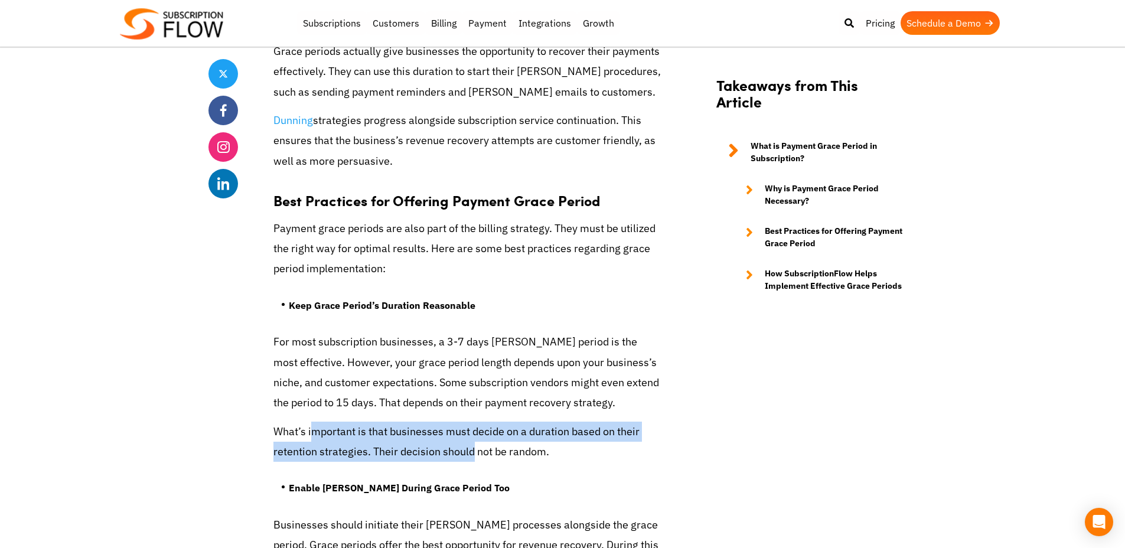
drag, startPoint x: 307, startPoint y: 409, endPoint x: 436, endPoint y: 433, distance: 130.8
click at [420, 430] on p "What’s important is that businesses must decide on a duration based on their re…" at bounding box center [468, 442] width 390 height 40
drag, startPoint x: 437, startPoint y: 433, endPoint x: 456, endPoint y: 428, distance: 20.0
click at [437, 433] on p "What’s important is that businesses must decide on a duration based on their re…" at bounding box center [468, 442] width 390 height 40
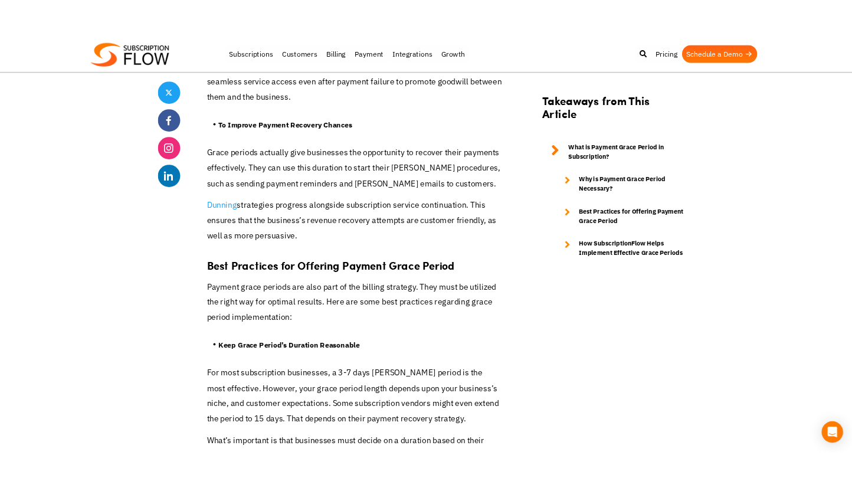
scroll to position [2183, 0]
